Goal: Use online tool/utility: Utilize a website feature to perform a specific function

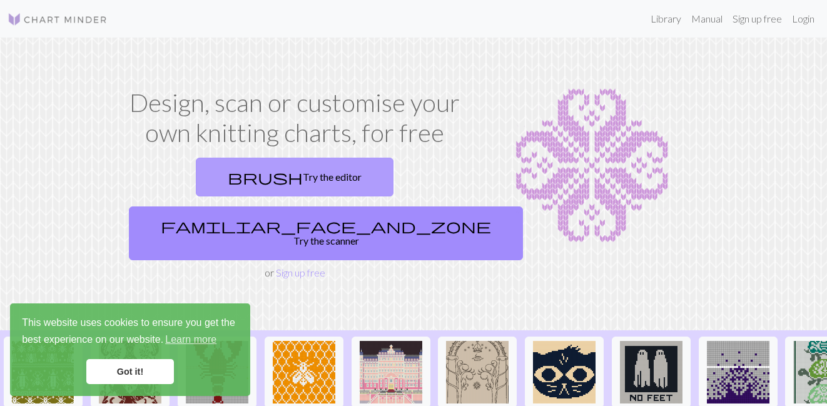
click at [215, 184] on link "brush Try the editor" at bounding box center [295, 177] width 198 height 39
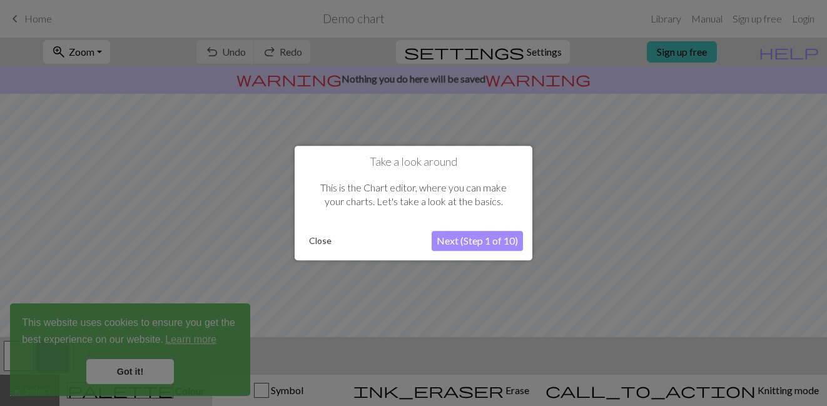
click at [313, 246] on button "Close" at bounding box center [320, 241] width 33 height 19
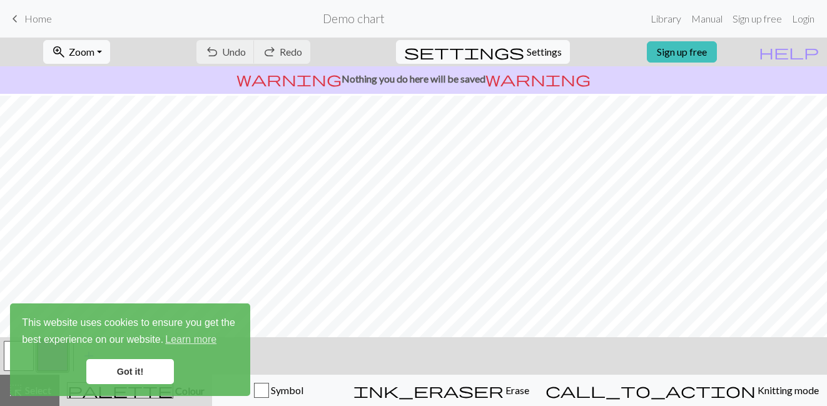
scroll to position [173, 0]
click at [157, 371] on link "Got it!" at bounding box center [130, 371] width 88 height 25
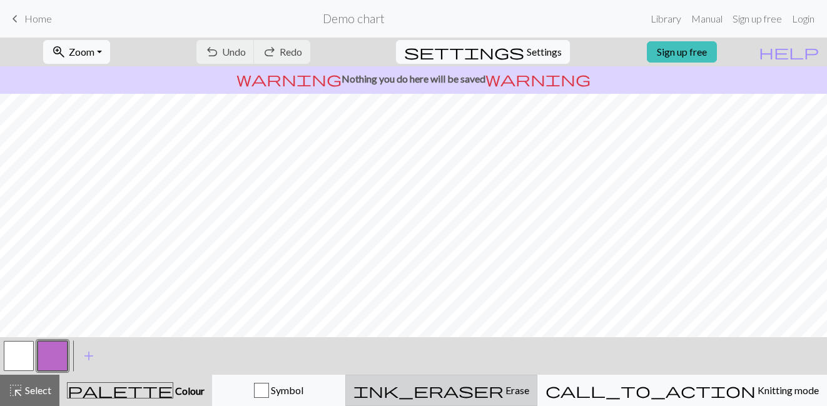
click at [529, 392] on span "Erase" at bounding box center [517, 390] width 26 height 12
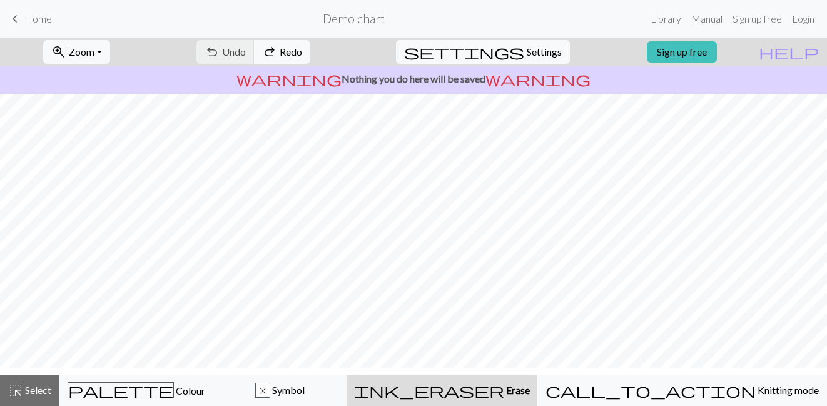
scroll to position [0, 0]
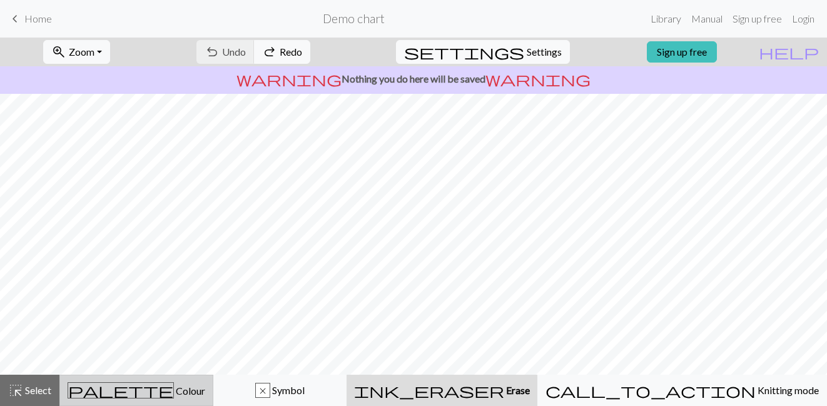
click at [174, 392] on span "Colour" at bounding box center [189, 391] width 31 height 12
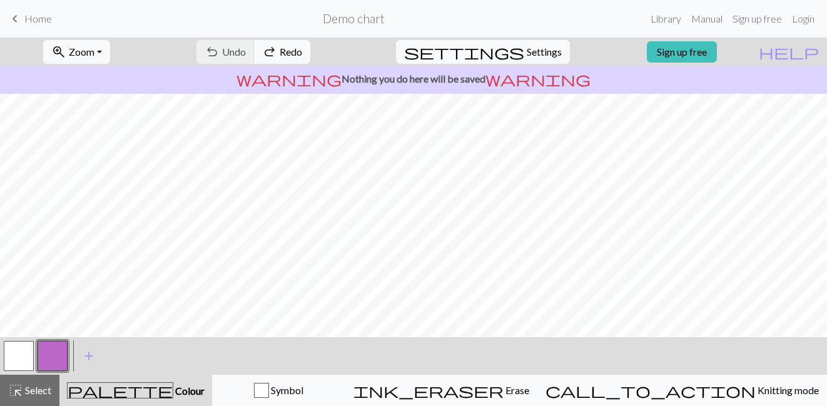
click at [23, 354] on button "button" at bounding box center [19, 356] width 30 height 30
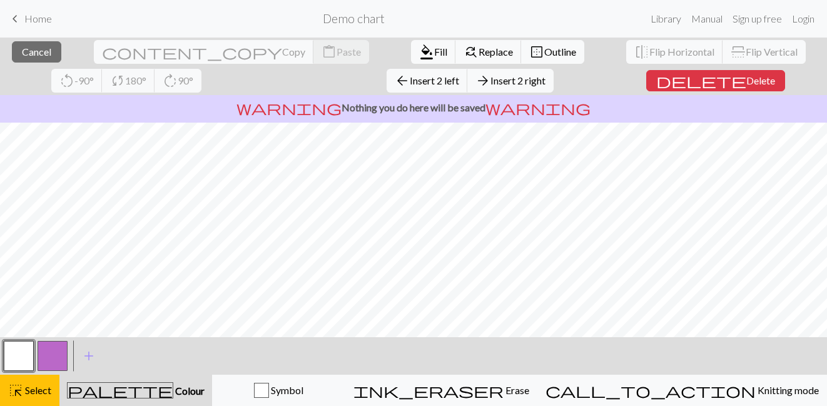
click at [344, 345] on div "< > add Add a colour" at bounding box center [413, 356] width 827 height 38
click at [41, 54] on span "Cancel" at bounding box center [36, 52] width 29 height 12
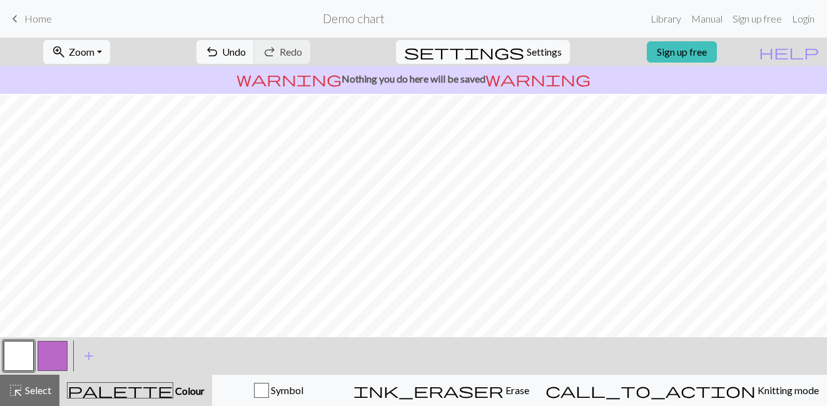
scroll to position [169, 0]
click at [25, 354] on button "button" at bounding box center [19, 356] width 30 height 30
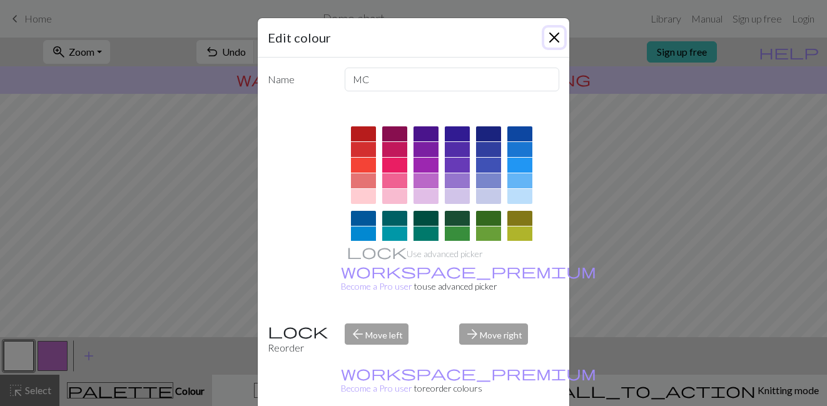
click at [550, 38] on button "Close" at bounding box center [554, 38] width 20 height 20
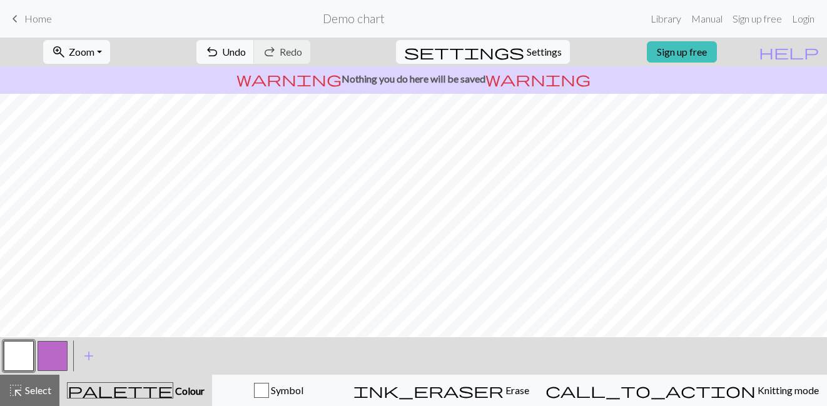
scroll to position [0, 0]
click at [44, 384] on span "Select" at bounding box center [37, 390] width 28 height 12
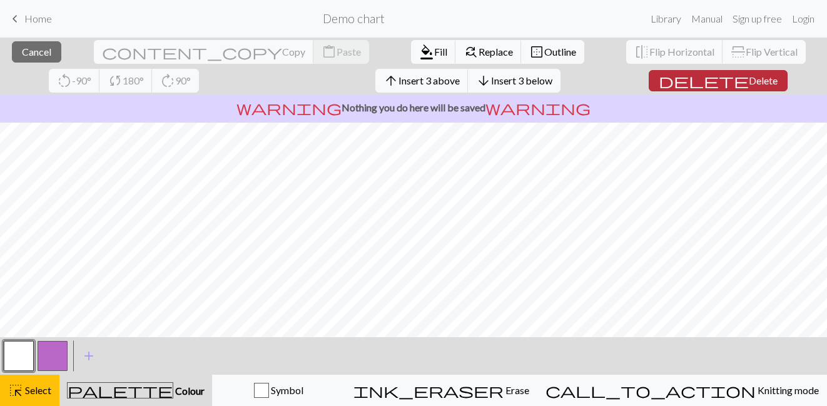
click at [749, 83] on span "Delete" at bounding box center [763, 80] width 29 height 12
